Goal: Check status: Check status

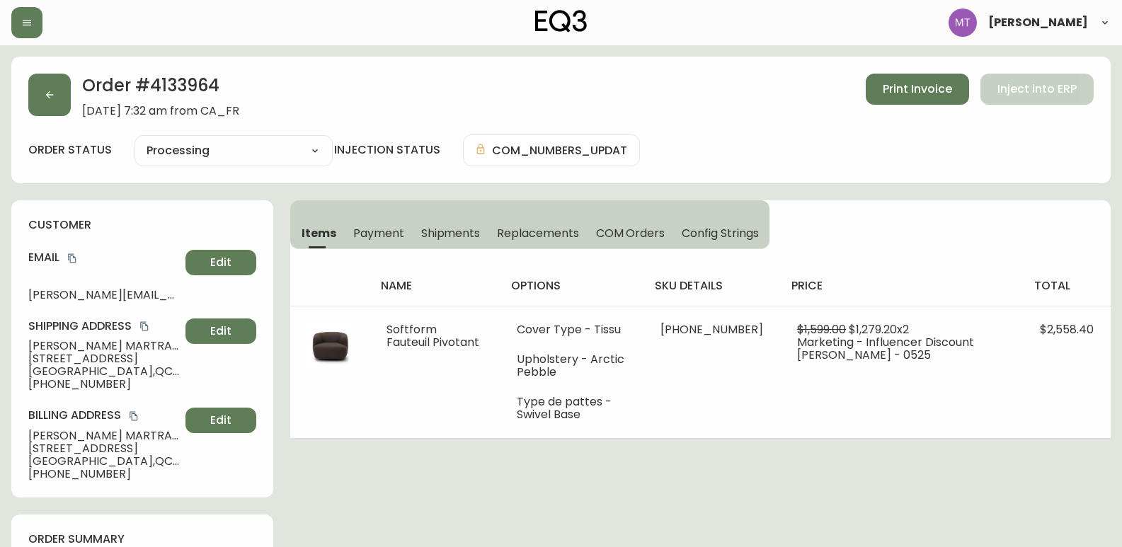
select select "PROCESSING"
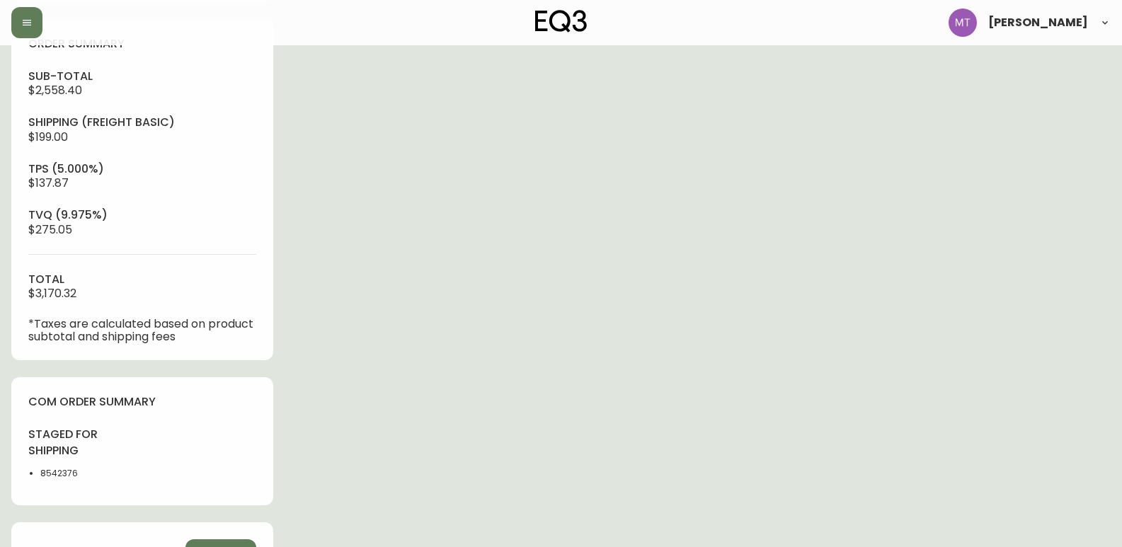
click at [11, 108] on div "order summary sub-total $2,558.40 Shipping ( Freight Basic ) $199.00 tps (5.000…" at bounding box center [142, 189] width 262 height 341
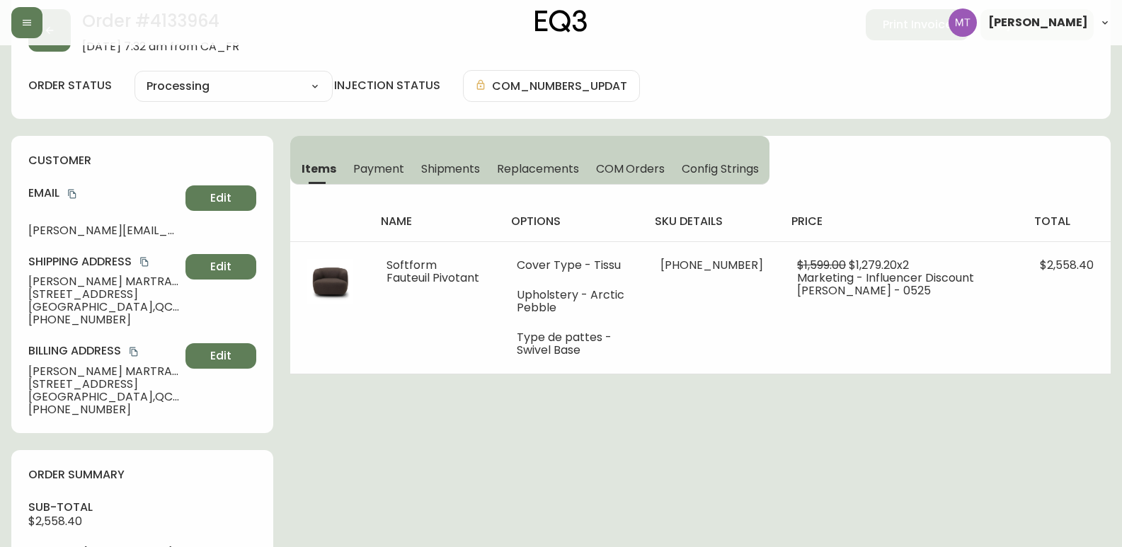
scroll to position [0, 0]
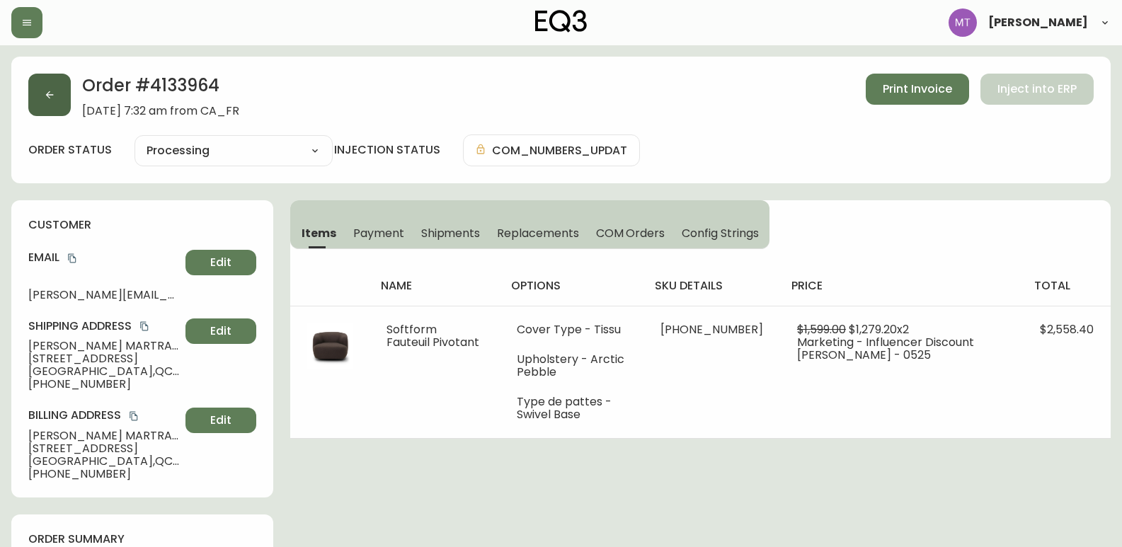
click at [47, 98] on icon "button" at bounding box center [49, 94] width 11 height 11
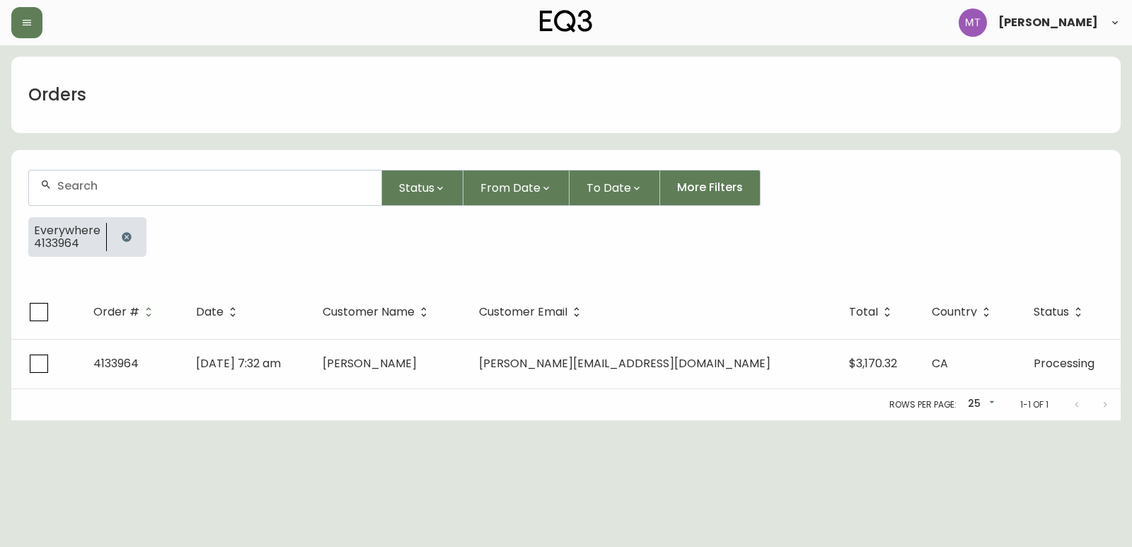
click at [129, 229] on button "button" at bounding box center [127, 237] width 28 height 28
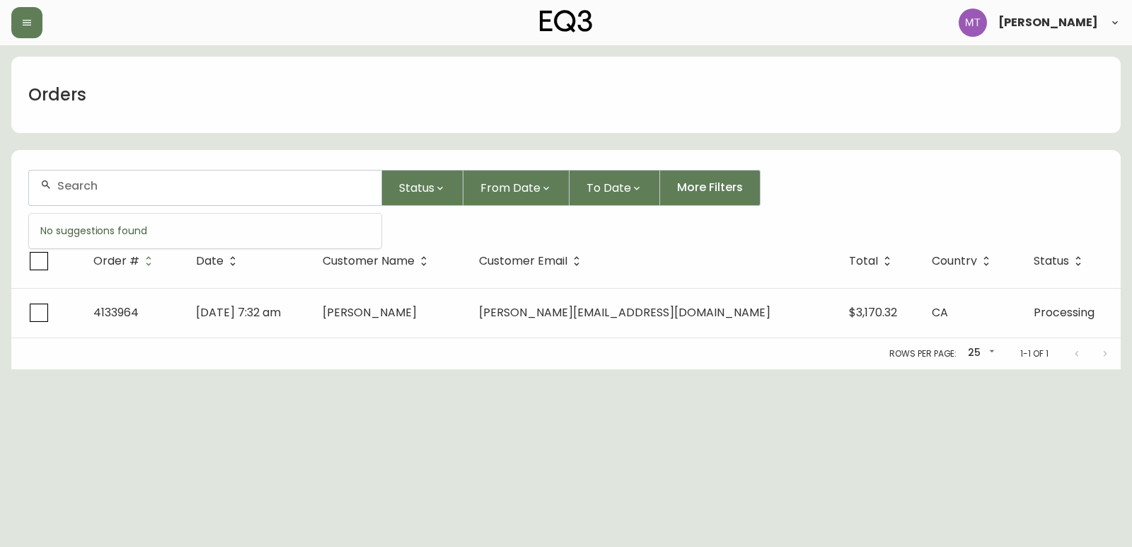
click at [129, 187] on input "text" at bounding box center [213, 185] width 313 height 13
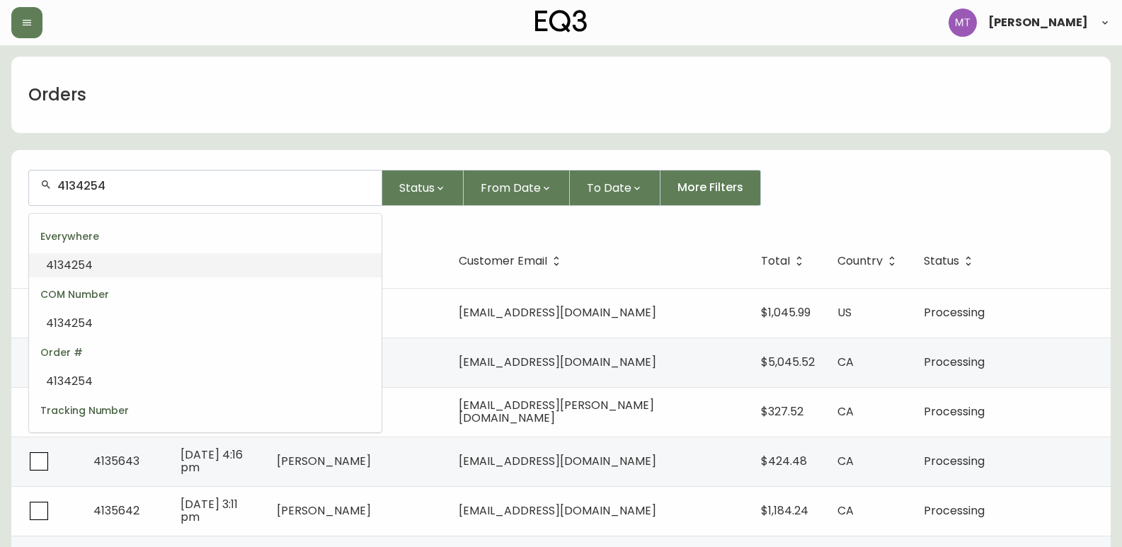
click at [101, 273] on li "4134254" at bounding box center [205, 265] width 352 height 24
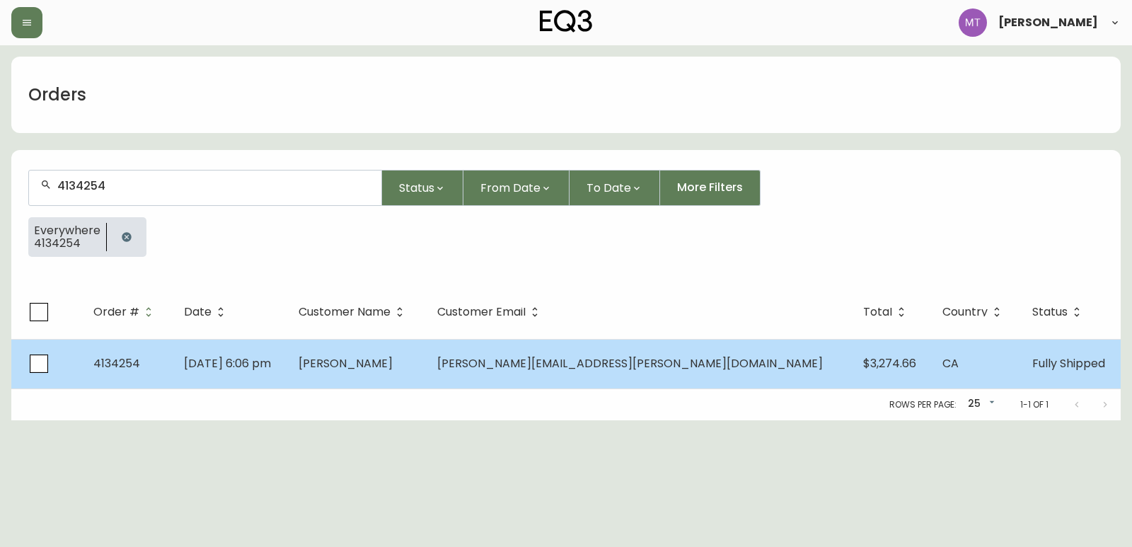
type input "4134254"
click at [287, 356] on td "[DATE] 6:06 pm" at bounding box center [230, 364] width 115 height 50
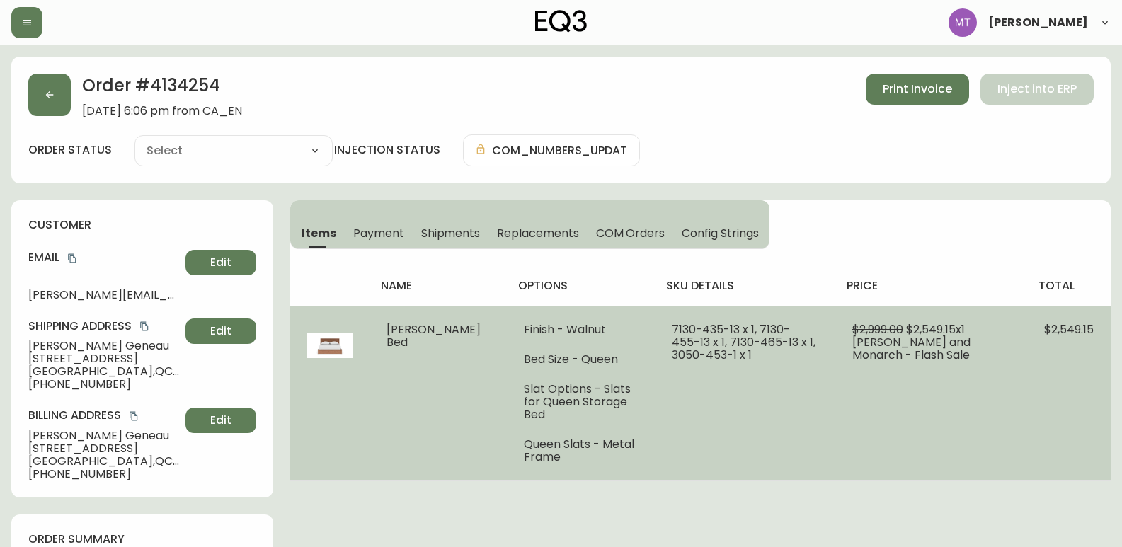
type input "Fully Shipped"
select select "FULLY_SHIPPED"
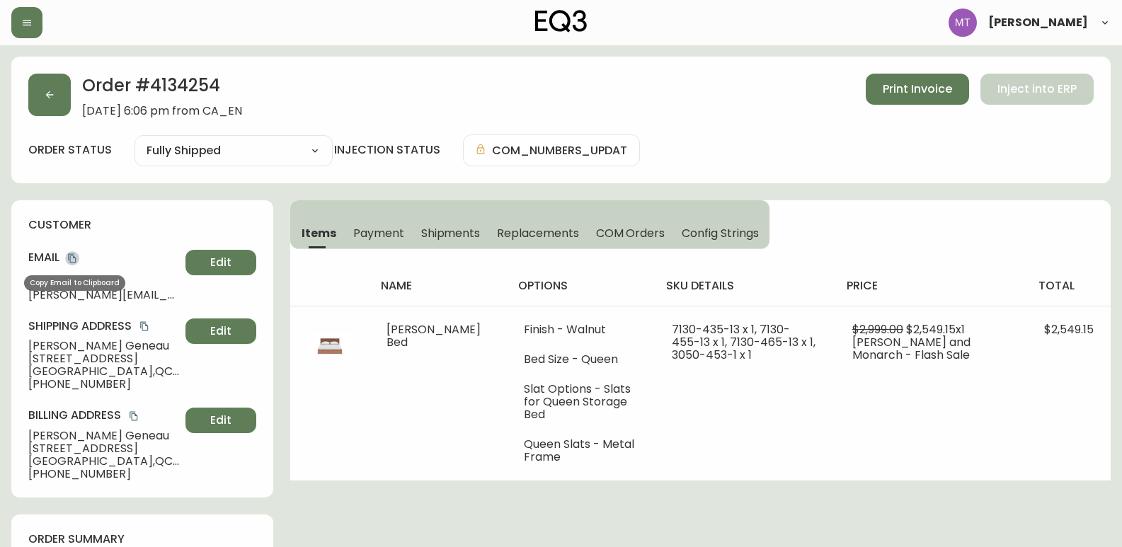
click at [74, 254] on icon "copy" at bounding box center [72, 258] width 8 height 9
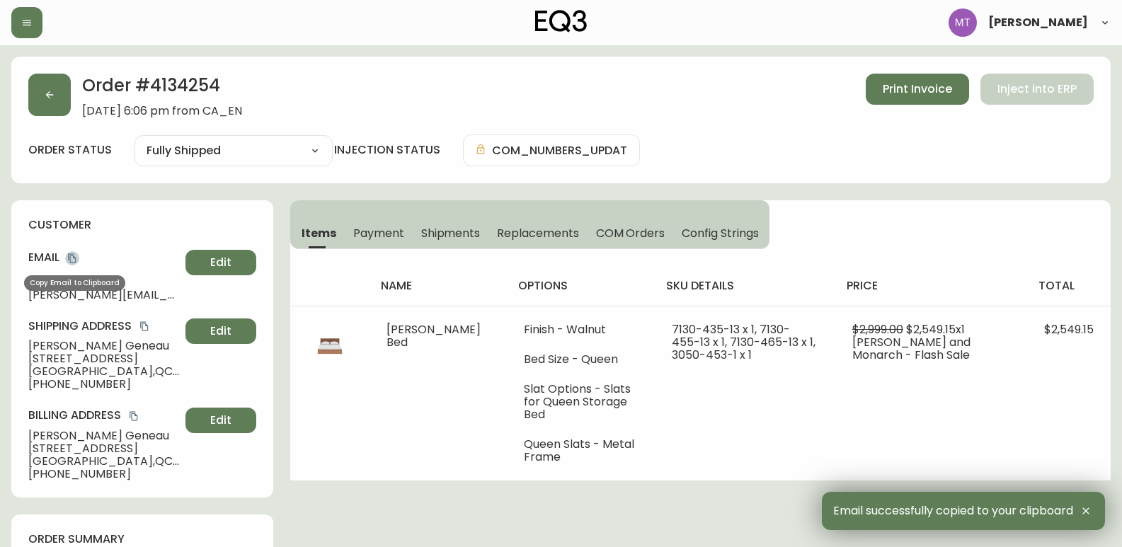
click at [73, 258] on icon "copy" at bounding box center [72, 258] width 10 height 10
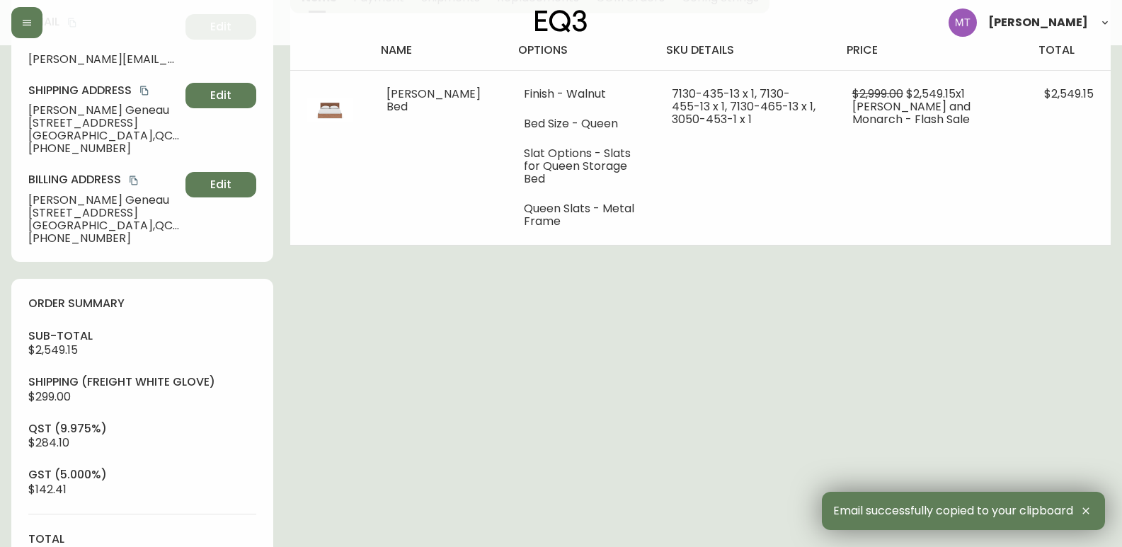
scroll to position [212, 0]
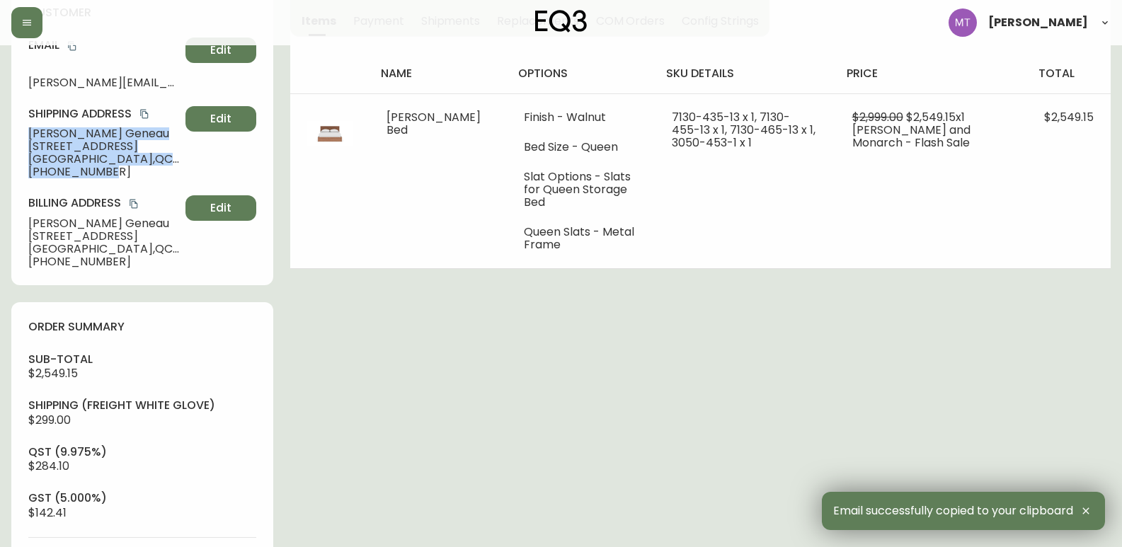
drag, startPoint x: 22, startPoint y: 128, endPoint x: 118, endPoint y: 185, distance: 111.7
click at [118, 185] on div "customer Email [PERSON_NAME][EMAIL_ADDRESS][PERSON_NAME][DOMAIN_NAME] Edit Ship…" at bounding box center [142, 136] width 262 height 297
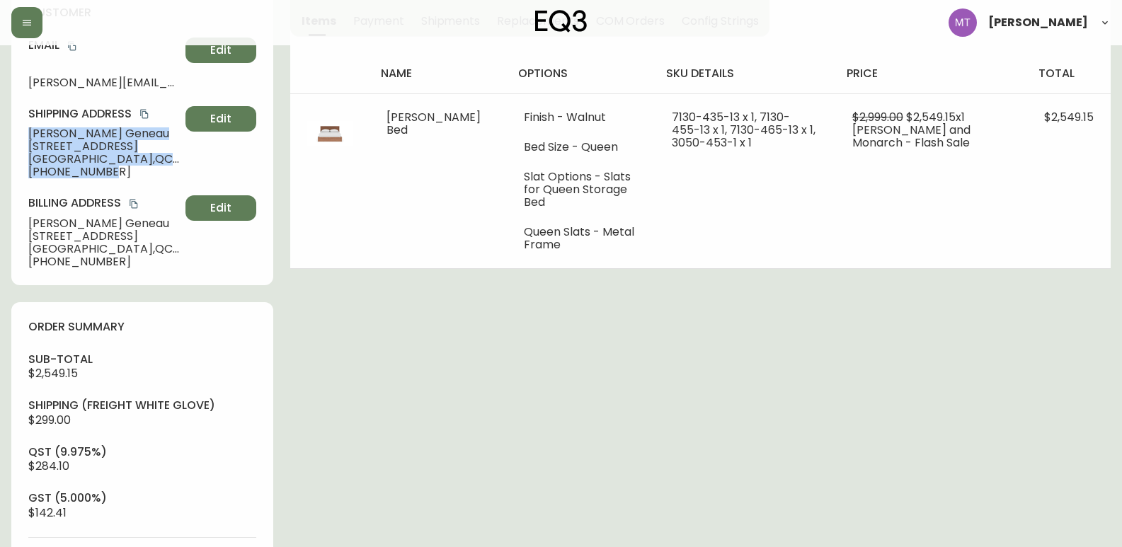
copy div "[PERSON_NAME] [STREET_ADDRESS] [PHONE_NUMBER]"
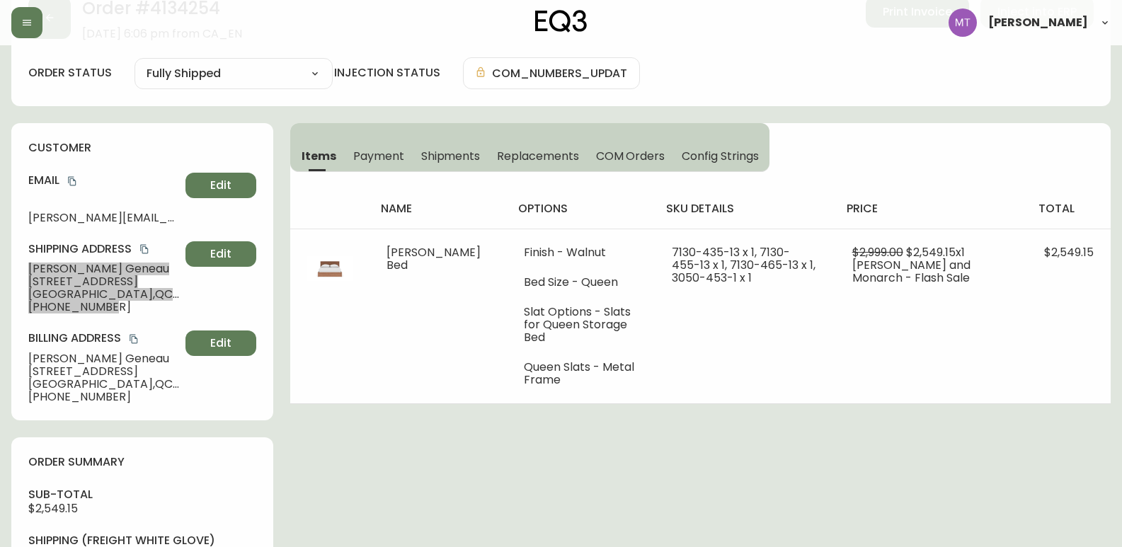
scroll to position [0, 0]
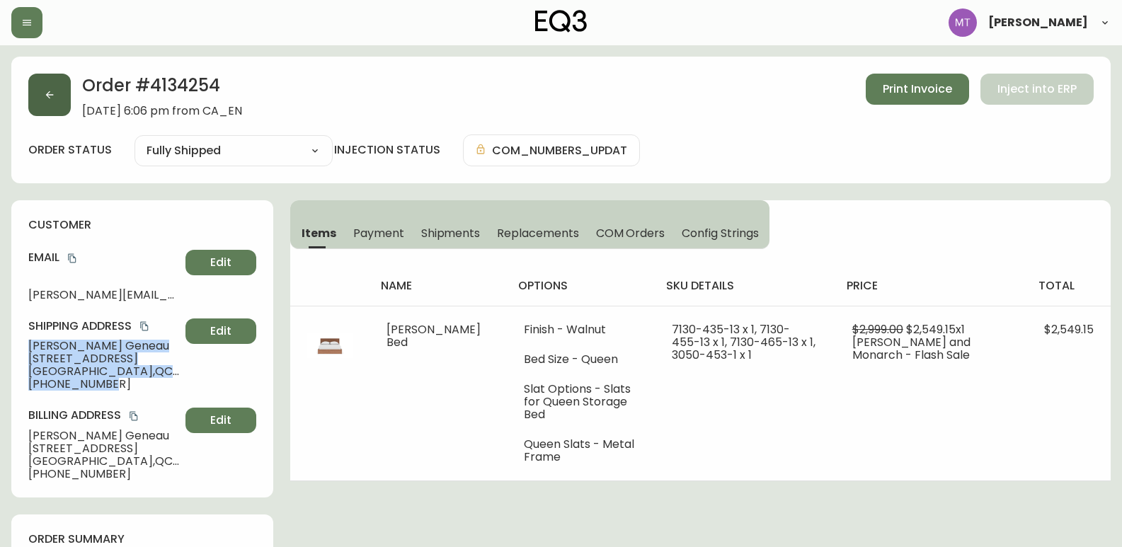
click at [50, 81] on button "button" at bounding box center [49, 95] width 42 height 42
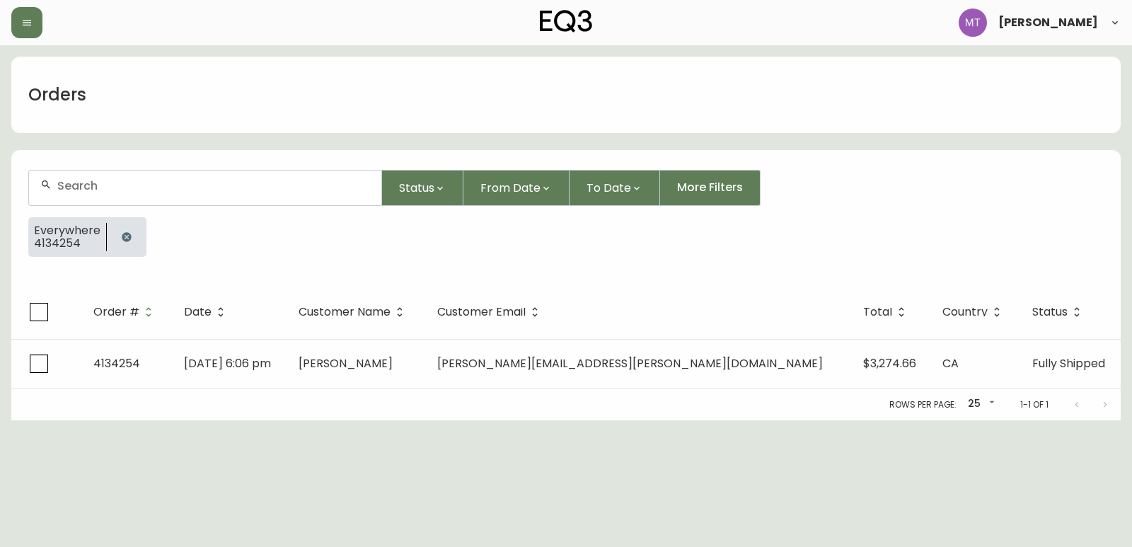
drag, startPoint x: 127, startPoint y: 236, endPoint x: 127, endPoint y: 210, distance: 26.2
click at [127, 236] on icon "button" at bounding box center [126, 236] width 9 height 9
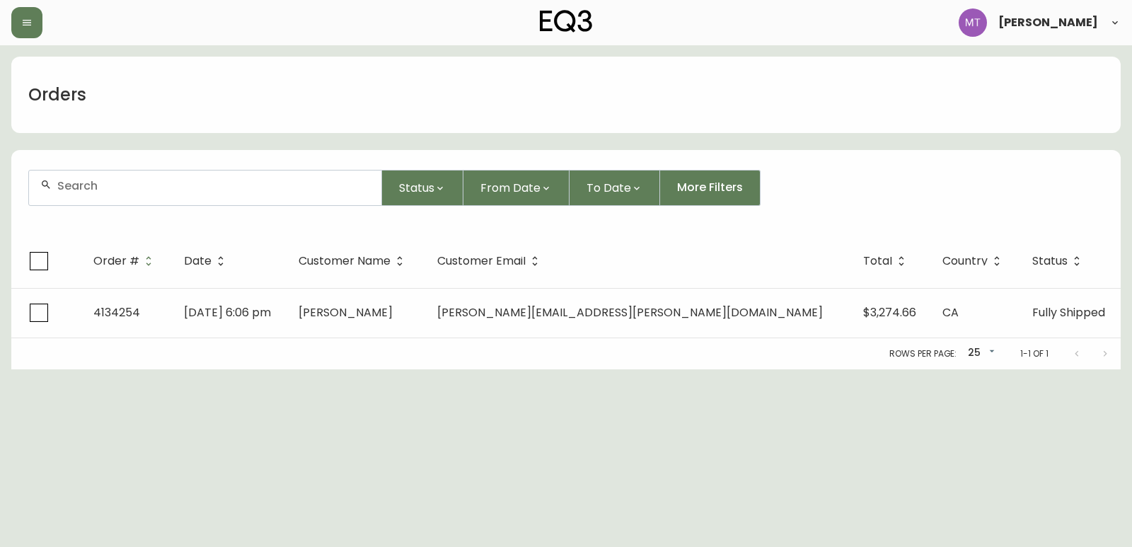
click at [125, 189] on input "text" at bounding box center [213, 185] width 313 height 13
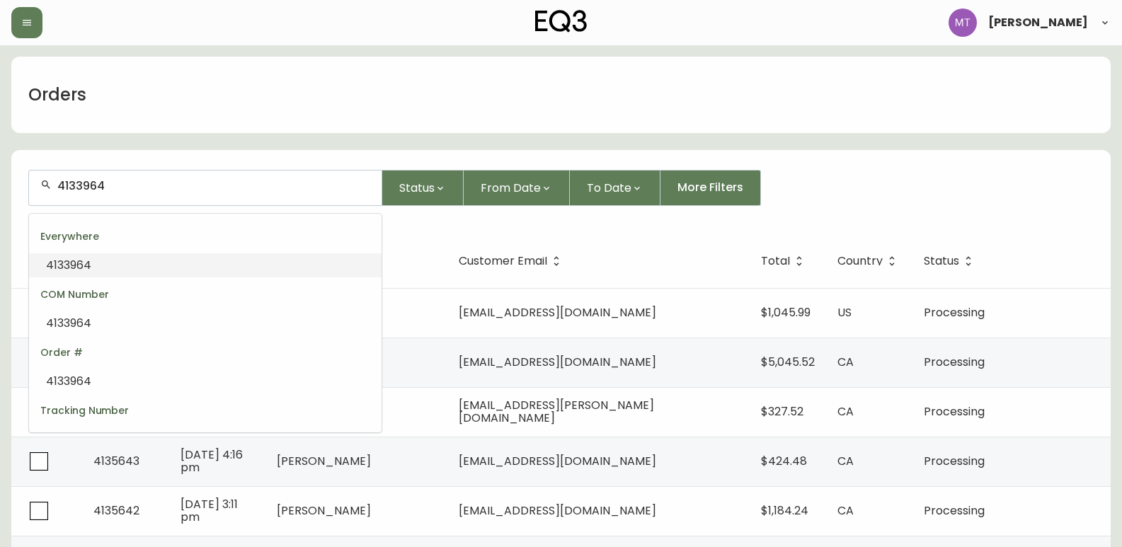
click at [115, 261] on li "4133964" at bounding box center [205, 265] width 352 height 24
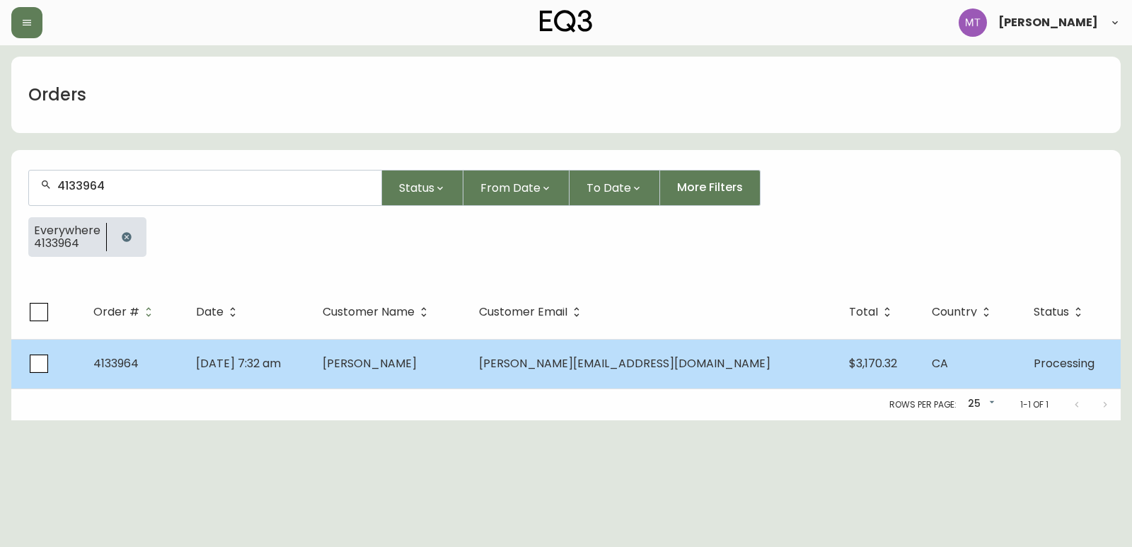
type input "4133964"
click at [311, 385] on td "[DATE] 7:32 am" at bounding box center [248, 364] width 127 height 50
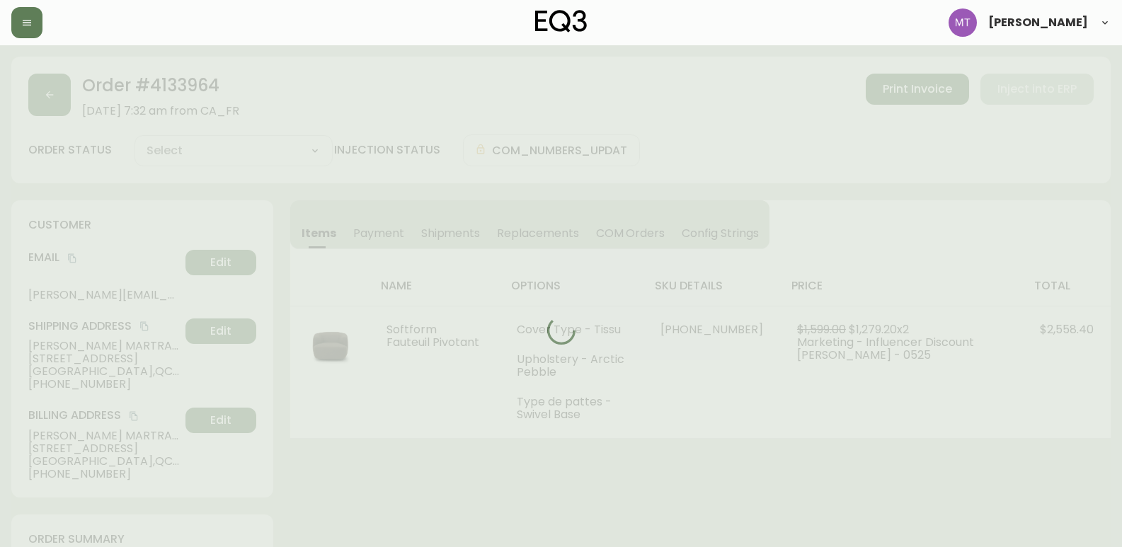
type input "Processing"
select select "PROCESSING"
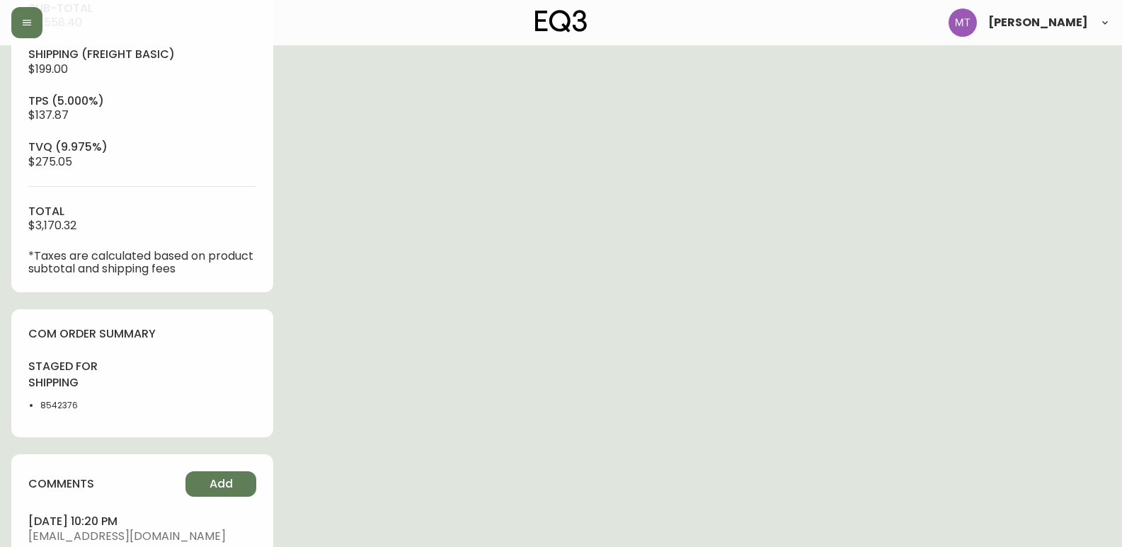
scroll to position [566, 0]
